Goal: Task Accomplishment & Management: Use online tool/utility

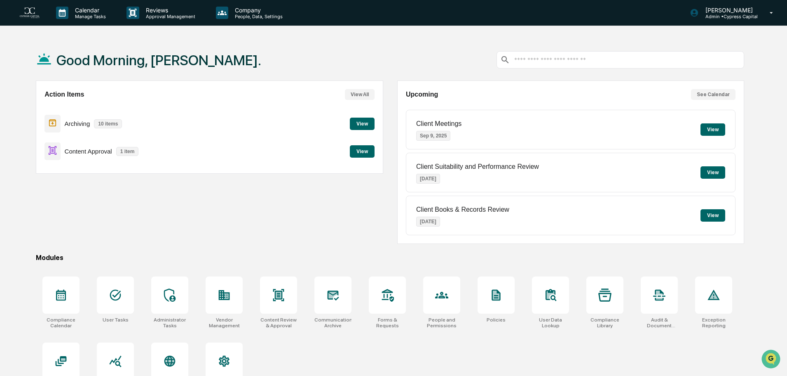
click at [358, 147] on button "View" at bounding box center [362, 151] width 25 height 12
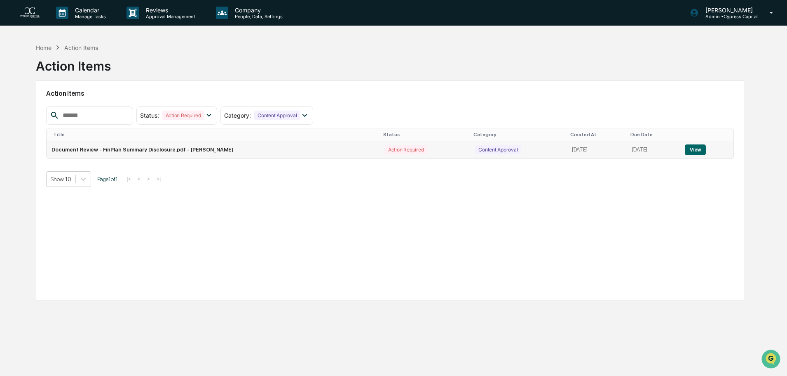
click at [697, 149] on button "View" at bounding box center [695, 149] width 21 height 11
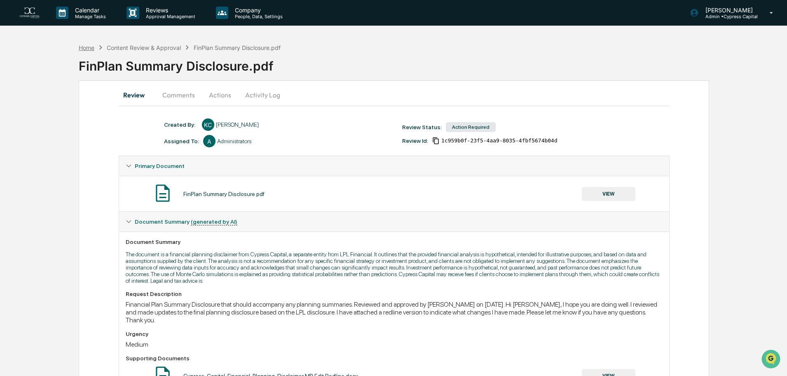
click at [89, 49] on div "Home" at bounding box center [87, 47] width 16 height 7
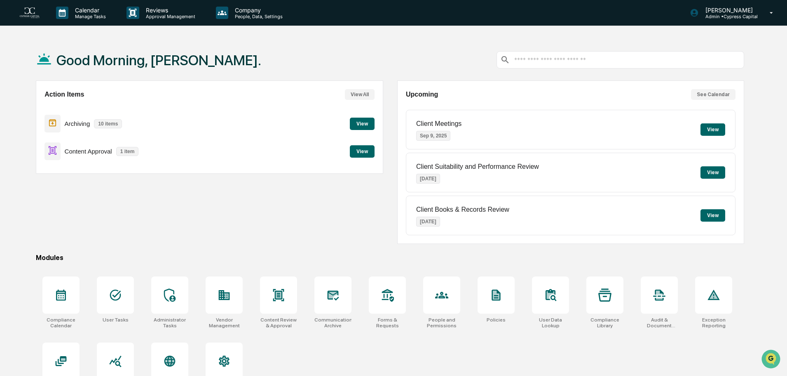
click at [363, 123] on button "View" at bounding box center [362, 123] width 25 height 12
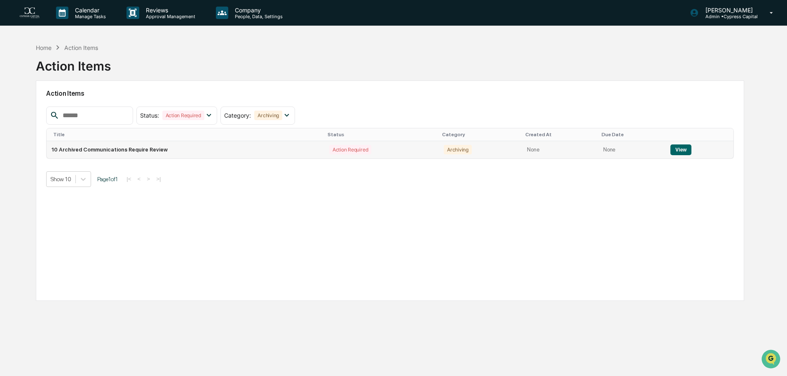
click at [683, 152] on button "View" at bounding box center [681, 149] width 21 height 11
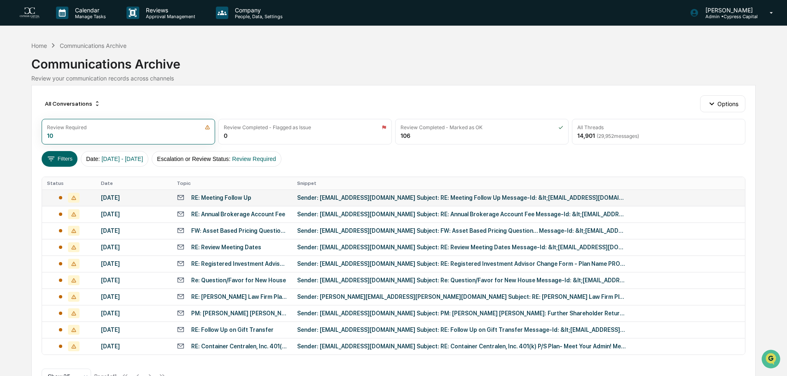
click at [227, 195] on div "RE: Meeting Follow Up" at bounding box center [221, 197] width 60 height 7
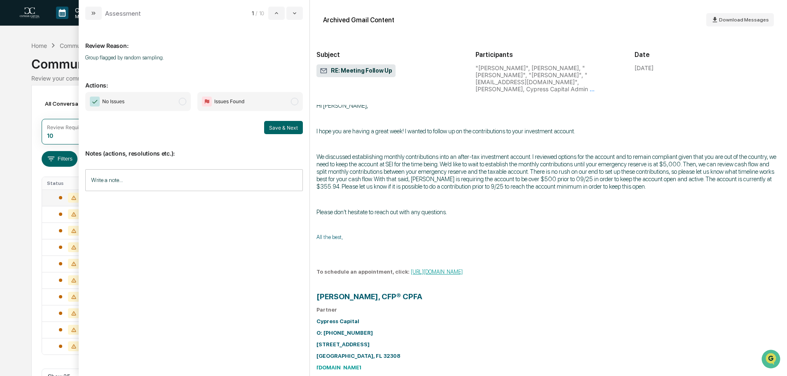
scroll to position [206, 0]
click at [87, 14] on button "modal" at bounding box center [93, 13] width 16 height 13
